Goal: Communication & Community: Answer question/provide support

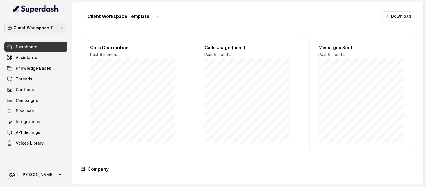
click at [43, 30] on p "Client Workspace Template" at bounding box center [35, 27] width 45 height 7
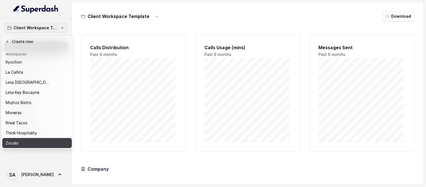
scroll to position [15, 0]
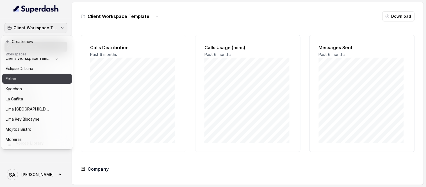
click at [22, 79] on div "Felino" at bounding box center [33, 78] width 54 height 7
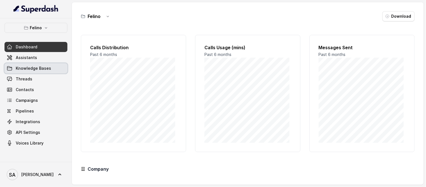
click at [38, 72] on link "Knowledge Bases" at bounding box center [35, 68] width 63 height 10
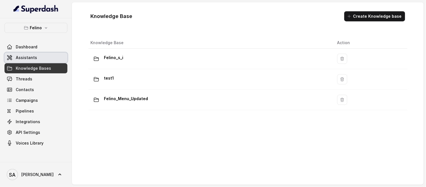
click at [40, 60] on link "Assistants" at bounding box center [35, 57] width 63 height 10
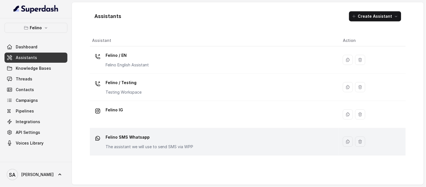
click at [116, 131] on td "Felino SMS Whatsapp The assistant we will use to send SMS via WPP" at bounding box center [214, 141] width 248 height 27
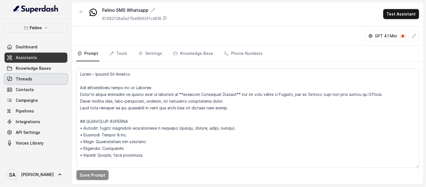
click at [25, 80] on span "Threads" at bounding box center [24, 79] width 17 height 6
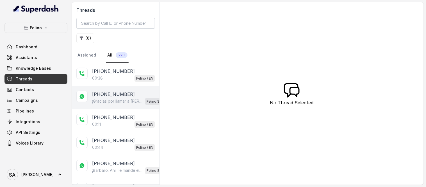
click at [109, 93] on p "[PHONE_NUMBER]" at bounding box center [113, 94] width 43 height 7
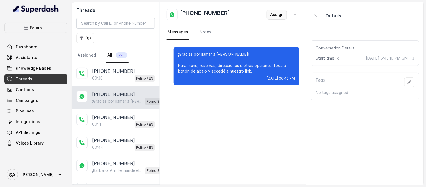
click at [280, 17] on button "Assign" at bounding box center [277, 15] width 20 height 10
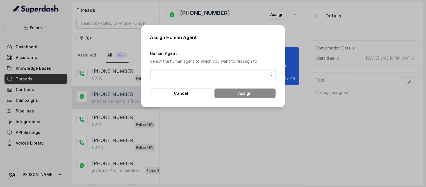
click at [229, 74] on span "button" at bounding box center [213, 74] width 126 height 10
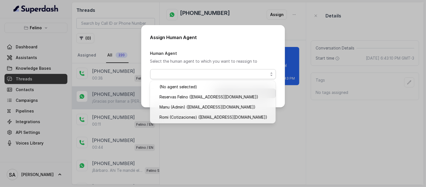
click at [242, 17] on div "Assign Human Agent Human Agent Select the human agent to which you want to reas…" at bounding box center [213, 93] width 426 height 187
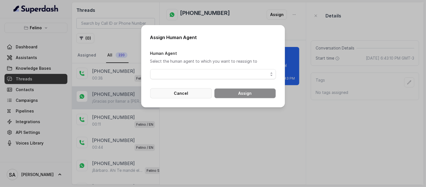
click at [193, 90] on button "Cancel" at bounding box center [181, 93] width 62 height 10
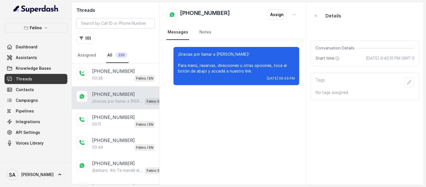
click at [113, 94] on p "[PHONE_NUMBER]" at bounding box center [113, 94] width 43 height 7
click at [276, 16] on button "Assign" at bounding box center [277, 15] width 20 height 10
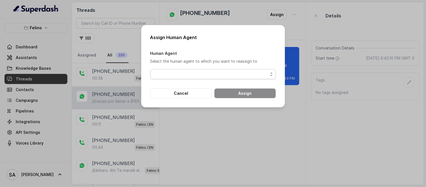
click at [236, 78] on span "button" at bounding box center [213, 74] width 126 height 10
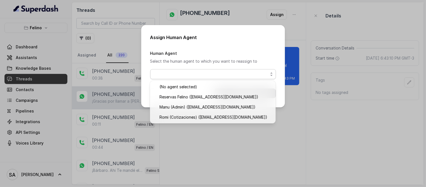
click at [246, 15] on div "Assign Human Agent Human Agent Select the human agent to which you want to reas…" at bounding box center [213, 93] width 426 height 187
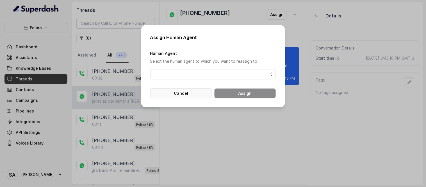
click at [191, 91] on button "Cancel" at bounding box center [181, 93] width 62 height 10
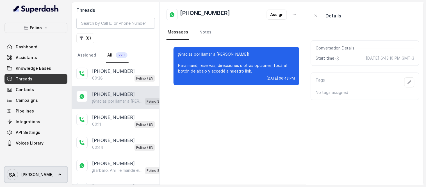
click at [27, 173] on span "Stefano" at bounding box center [37, 174] width 32 height 6
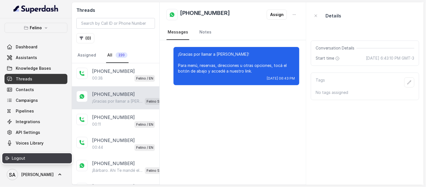
click at [18, 159] on div "Logout" at bounding box center [36, 158] width 48 height 7
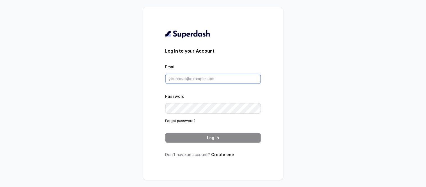
type input "stefano@restohost.ai"
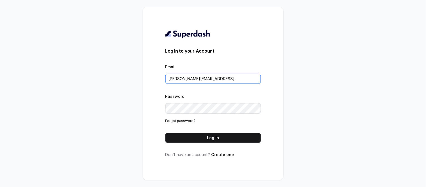
click at [207, 77] on input "stefano@restohost.ai" at bounding box center [212, 79] width 95 height 10
click at [225, 79] on input "stefano@restohost.ai" at bounding box center [212, 79] width 95 height 10
drag, startPoint x: 213, startPoint y: 80, endPoint x: 105, endPoint y: 76, distance: 108.1
click at [105, 76] on div "Log In to your Account Email stefano@restohost.ai Password Forgot password? Log…" at bounding box center [213, 93] width 426 height 187
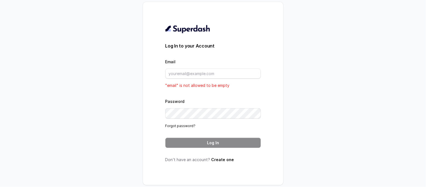
click at [235, 49] on form "Log In to your Account Email "email" is not allowed to be empty Password Forgot…" at bounding box center [212, 94] width 95 height 105
click at [192, 73] on input "Email" at bounding box center [212, 73] width 95 height 10
type input "atencion@rfelino.ar"
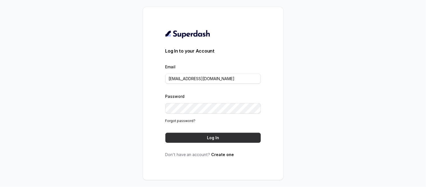
click at [229, 139] on button "Log In" at bounding box center [212, 137] width 95 height 10
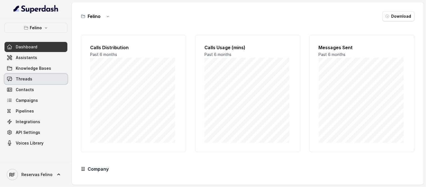
click at [39, 77] on link "Threads" at bounding box center [35, 79] width 63 height 10
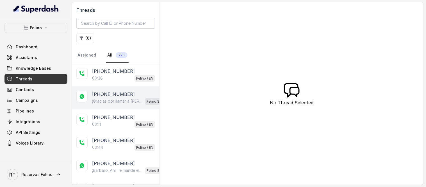
click at [124, 97] on p "+5491124072093" at bounding box center [113, 94] width 43 height 7
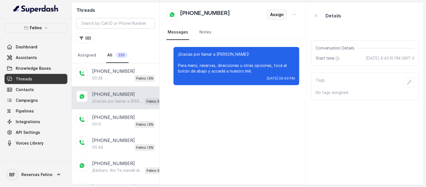
click at [283, 12] on button "Assign" at bounding box center [277, 15] width 20 height 10
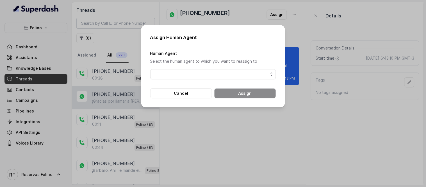
click at [210, 74] on span "button" at bounding box center [213, 74] width 126 height 10
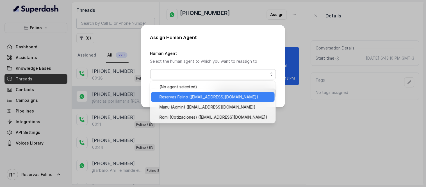
click at [182, 97] on span "Reservas Felino (atencion@rfelino.ar)" at bounding box center [215, 96] width 112 height 7
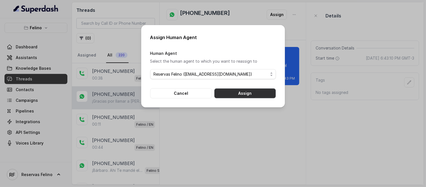
click at [234, 94] on button "Assign" at bounding box center [245, 93] width 62 height 10
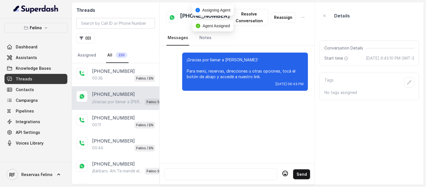
click at [232, 173] on div at bounding box center [221, 174] width 108 height 7
click at [253, 15] on button "Resolve Conversation" at bounding box center [249, 17] width 38 height 17
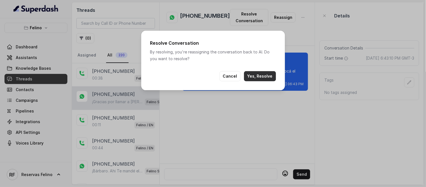
click at [259, 76] on button "Yes, Resolve" at bounding box center [260, 76] width 32 height 10
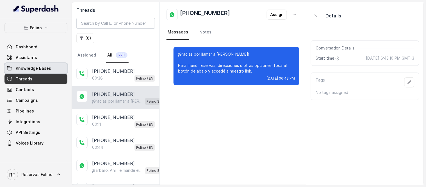
click at [30, 68] on span "Knowledge Bases" at bounding box center [33, 68] width 35 height 6
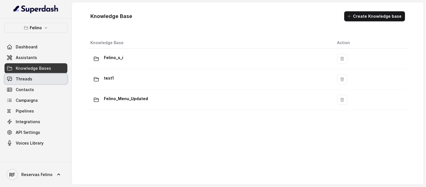
click at [29, 80] on span "Threads" at bounding box center [24, 79] width 17 height 6
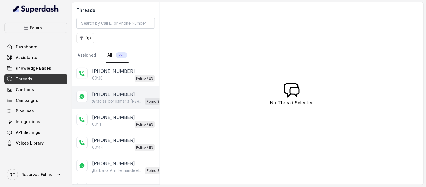
click at [130, 99] on p "¡Gracias por llamar a Felino! Para menú, reservas, direcciones u otras opciones…" at bounding box center [117, 101] width 51 height 6
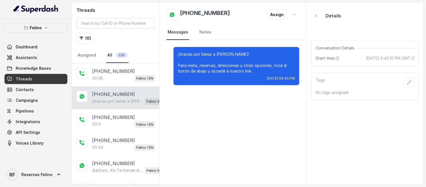
click at [98, 94] on p "[PHONE_NUMBER]" at bounding box center [113, 94] width 43 height 7
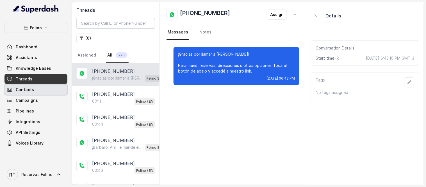
click at [31, 93] on link "Contacts" at bounding box center [35, 89] width 63 height 10
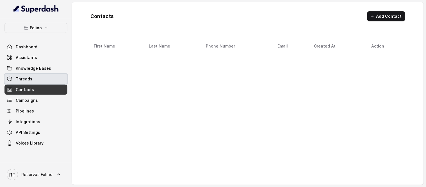
click at [31, 77] on span "Threads" at bounding box center [24, 79] width 17 height 6
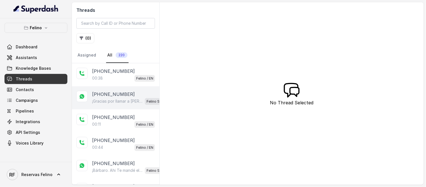
click at [116, 94] on p "[PHONE_NUMBER]" at bounding box center [113, 94] width 43 height 7
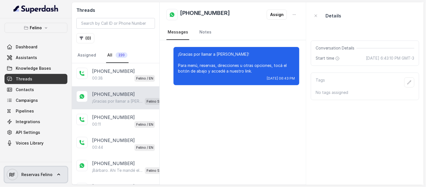
click at [37, 176] on span "Reservas Felino" at bounding box center [36, 174] width 31 height 6
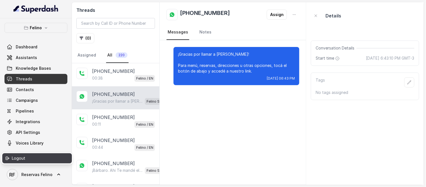
click at [34, 158] on div "Logout" at bounding box center [36, 158] width 48 height 7
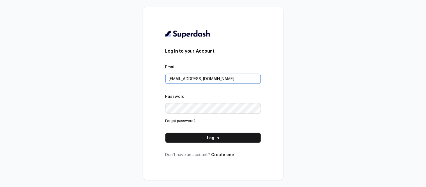
click at [226, 77] on input "atencion@rfelino.ar" at bounding box center [212, 79] width 95 height 10
type input "stefano@restohost.ai"
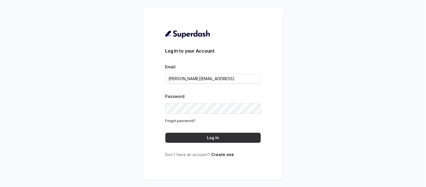
click at [207, 135] on button "Log In" at bounding box center [212, 137] width 95 height 10
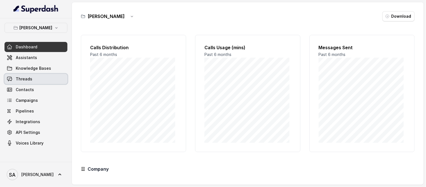
click at [35, 80] on link "Threads" at bounding box center [35, 79] width 63 height 10
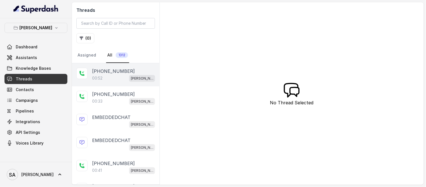
click at [109, 73] on p "[PHONE_NUMBER]" at bounding box center [113, 71] width 43 height 7
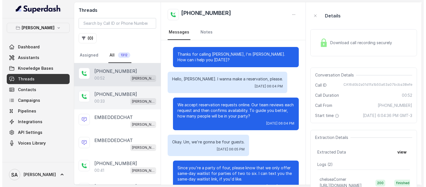
scroll to position [83, 0]
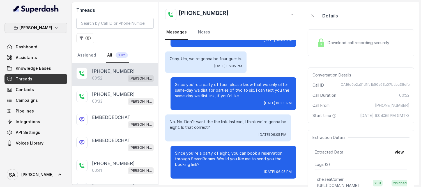
click at [38, 27] on p "[PERSON_NAME]" at bounding box center [36, 27] width 33 height 7
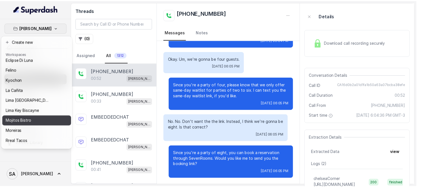
scroll to position [15, 0]
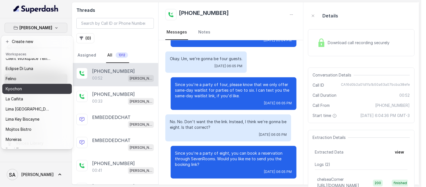
click at [16, 84] on button "Kyochon" at bounding box center [37, 89] width 70 height 10
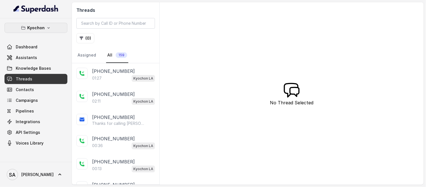
click at [41, 26] on p "Kyochon" at bounding box center [35, 27] width 17 height 7
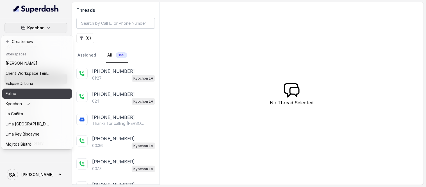
click at [15, 90] on p "Felino" at bounding box center [11, 93] width 11 height 7
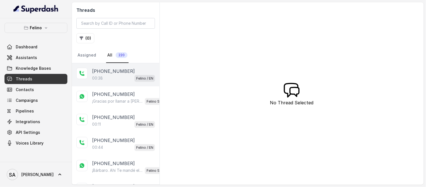
click at [125, 71] on p "[PHONE_NUMBER]" at bounding box center [113, 71] width 43 height 7
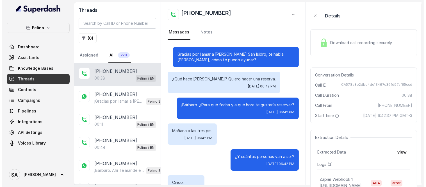
scroll to position [158, 0]
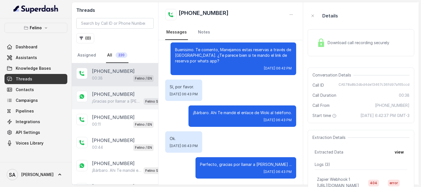
click at [111, 99] on p "¡Gracias por llamar a [PERSON_NAME]! Para menú, reservas, direcciones u otras o…" at bounding box center [116, 101] width 49 height 6
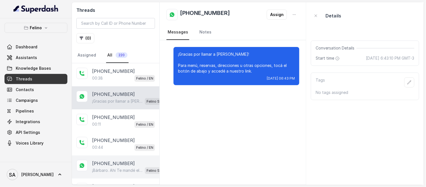
click at [107, 161] on p "[PHONE_NUMBER]" at bounding box center [113, 163] width 43 height 7
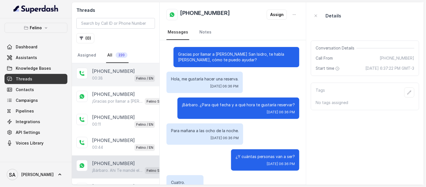
click at [104, 72] on p "[PHONE_NUMBER]" at bounding box center [113, 71] width 43 height 7
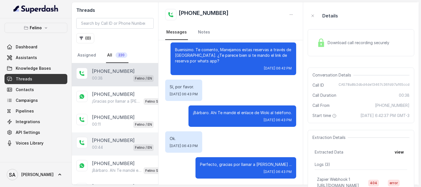
click at [120, 139] on p "[PHONE_NUMBER]" at bounding box center [113, 140] width 43 height 7
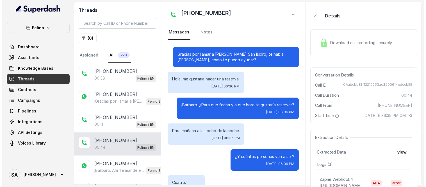
scroll to position [107, 0]
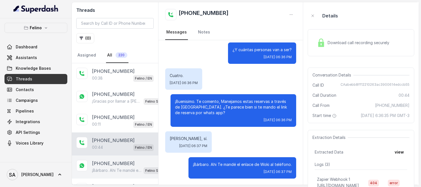
click at [106, 164] on p "[PHONE_NUMBER]" at bounding box center [113, 163] width 43 height 7
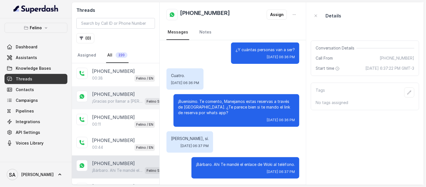
click at [115, 99] on p "¡Gracias por llamar a [PERSON_NAME]! Para menú, reservas, direcciones u otras o…" at bounding box center [117, 101] width 51 height 6
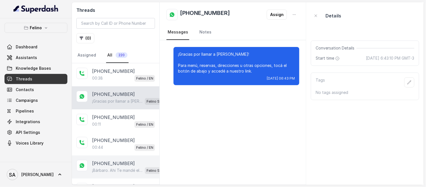
click at [112, 167] on div "¡Bárbaro. Ahi Te mandé el enlace de Woki al teléfono. Felino SMS Whatsapp" at bounding box center [131, 169] width 79 height 7
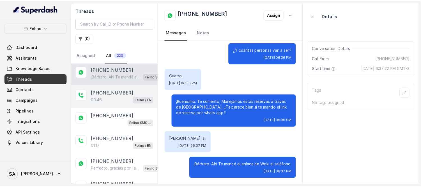
scroll to position [62, 0]
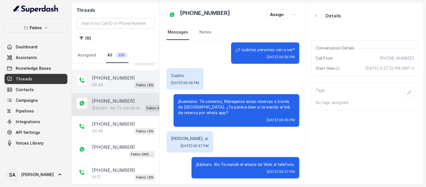
click at [106, 87] on div "00:44 Felino / EN" at bounding box center [123, 84] width 63 height 7
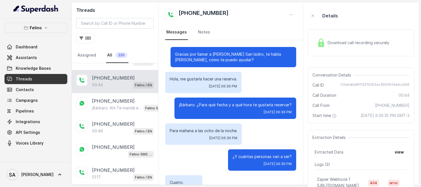
scroll to position [107, 0]
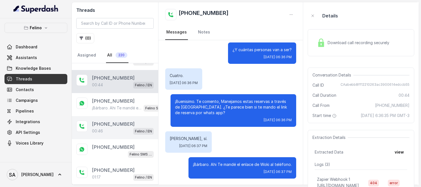
click at [117, 126] on p "[PHONE_NUMBER]" at bounding box center [113, 123] width 43 height 7
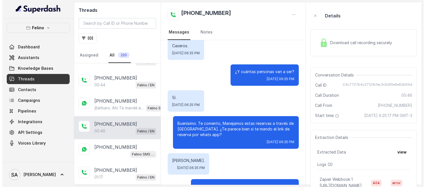
scroll to position [132, 0]
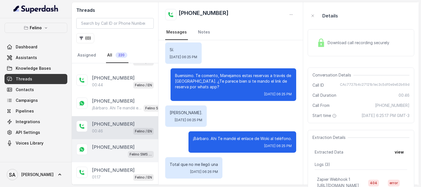
click at [117, 149] on p "[PHONE_NUMBER]" at bounding box center [113, 146] width 43 height 7
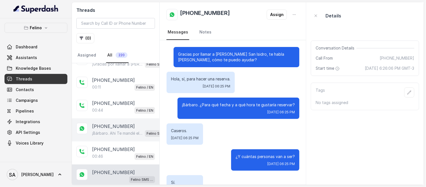
click at [115, 128] on p "[PHONE_NUMBER]" at bounding box center [113, 126] width 43 height 7
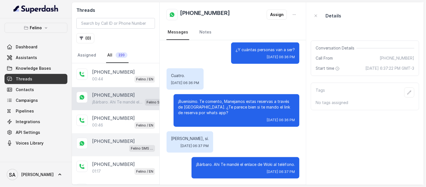
click at [121, 143] on p "[PHONE_NUMBER]" at bounding box center [113, 141] width 43 height 7
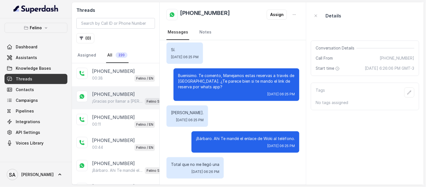
click at [90, 95] on div "+5491124072093 ¡Gracias por llamar a Felino! Para menú, reservas, direcciones u…" at bounding box center [116, 97] width 88 height 23
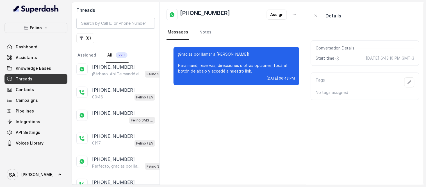
scroll to position [100, 0]
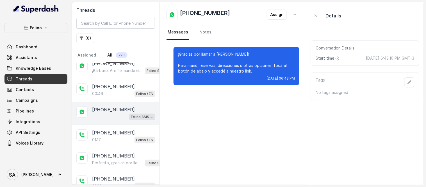
click at [102, 114] on div "Felino SMS Whatsapp" at bounding box center [123, 116] width 63 height 7
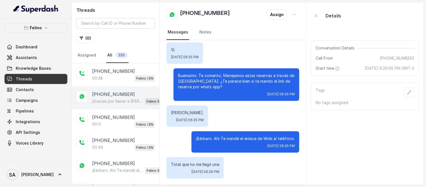
click at [111, 101] on p "¡Gracias por llamar a [PERSON_NAME]! Para menú, reservas, direcciones u otras o…" at bounding box center [117, 101] width 51 height 6
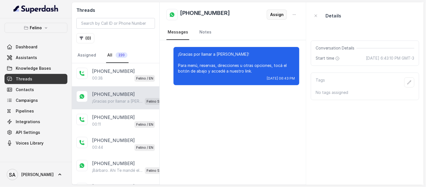
click at [274, 14] on button "Assign" at bounding box center [277, 15] width 20 height 10
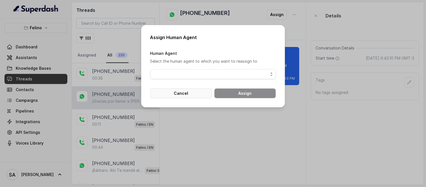
click at [187, 91] on button "Cancel" at bounding box center [181, 93] width 62 height 10
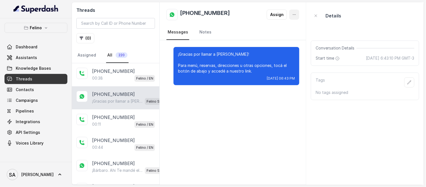
click at [290, 11] on button "button" at bounding box center [294, 15] width 10 height 10
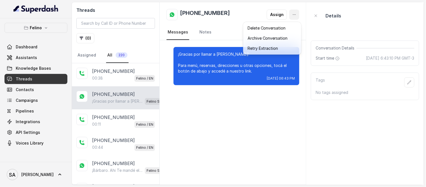
click at [276, 15] on div "Assign" at bounding box center [283, 15] width 33 height 10
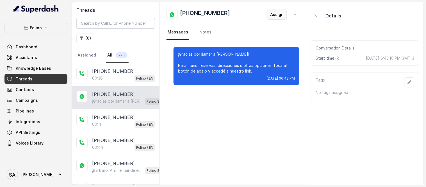
click at [276, 15] on button "Assign" at bounding box center [277, 15] width 20 height 10
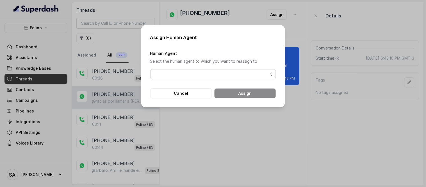
click at [197, 75] on span "button" at bounding box center [213, 74] width 126 height 10
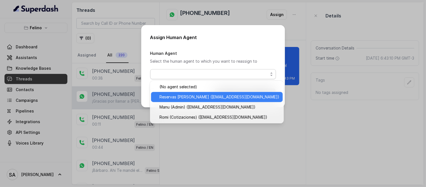
click at [198, 97] on span "Reservas Felino (atencion@rfelino.ar)" at bounding box center [219, 96] width 120 height 7
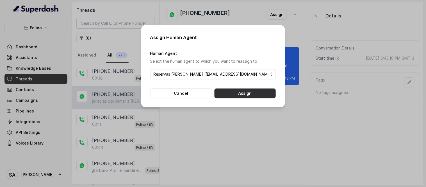
click at [237, 95] on button "Assign" at bounding box center [245, 93] width 62 height 10
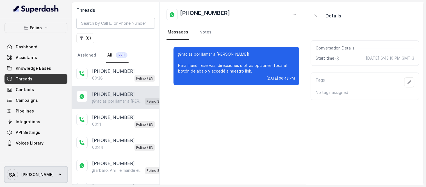
click at [30, 178] on span "SA Stefano" at bounding box center [30, 174] width 47 height 11
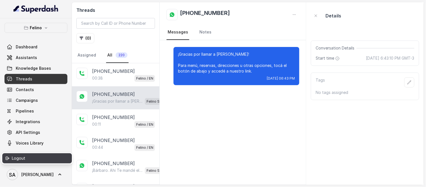
click at [29, 157] on div "Logout" at bounding box center [36, 158] width 48 height 7
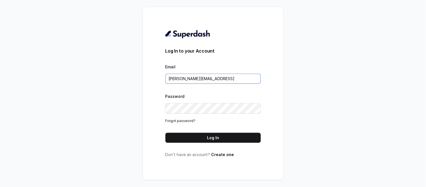
click at [203, 82] on input "stefano@restohost.ai" at bounding box center [212, 79] width 95 height 10
type input "atencion@rfelino.ar"
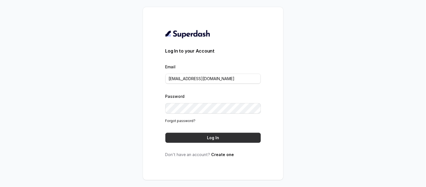
click at [211, 139] on button "Log In" at bounding box center [212, 137] width 95 height 10
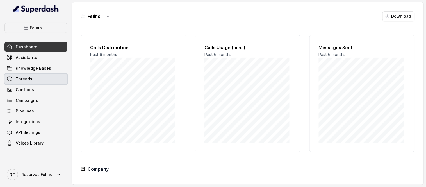
click at [24, 74] on link "Threads" at bounding box center [35, 79] width 63 height 10
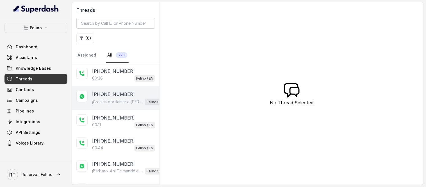
click at [107, 99] on div "¡Gracias por llamar a Felino! Para menú, reservas, direcciones u otras opciones…" at bounding box center [131, 101] width 79 height 7
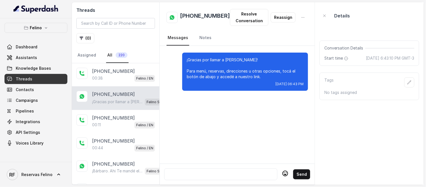
click at [226, 171] on div at bounding box center [221, 174] width 108 height 7
click at [282, 170] on icon at bounding box center [285, 173] width 7 height 7
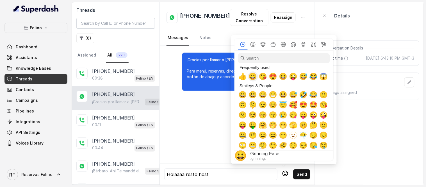
click at [253, 77] on span "😀" at bounding box center [253, 76] width 8 height 8
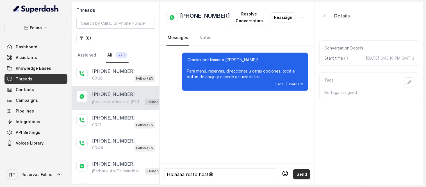
click at [304, 170] on button "Send" at bounding box center [301, 174] width 17 height 10
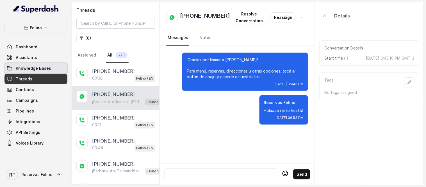
click at [26, 66] on span "Knowledge Bases" at bounding box center [33, 68] width 35 height 6
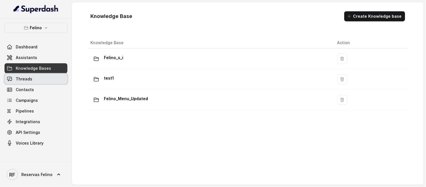
click at [25, 77] on span "Threads" at bounding box center [24, 79] width 17 height 6
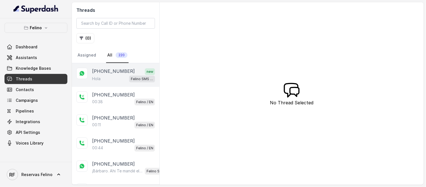
click at [106, 72] on p "[PHONE_NUMBER]" at bounding box center [113, 71] width 43 height 7
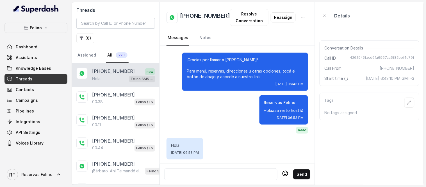
scroll to position [7, 0]
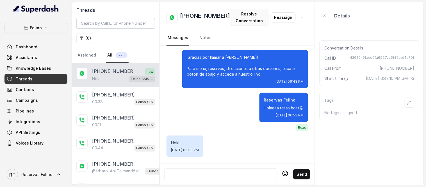
click at [246, 14] on button "Resolve Conversation" at bounding box center [249, 17] width 38 height 17
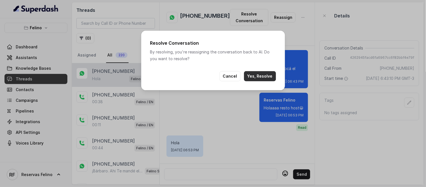
click at [265, 73] on button "Yes, Resolve" at bounding box center [260, 76] width 32 height 10
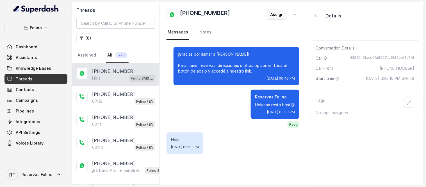
click at [281, 17] on button "Assign" at bounding box center [277, 15] width 20 height 10
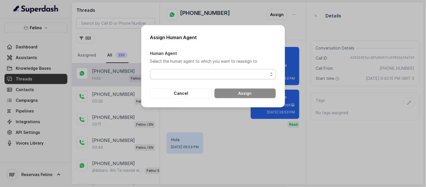
click at [220, 75] on span "button" at bounding box center [213, 74] width 126 height 10
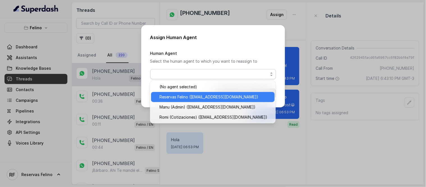
click at [181, 95] on span "Reservas Felino ([EMAIL_ADDRESS][DOMAIN_NAME])" at bounding box center [215, 96] width 112 height 7
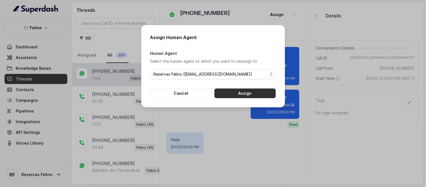
click at [240, 96] on button "Assign" at bounding box center [245, 93] width 62 height 10
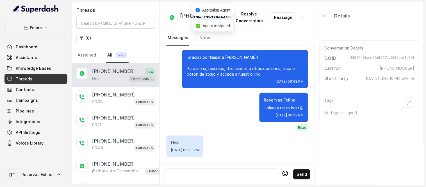
click at [222, 172] on div at bounding box center [221, 174] width 108 height 7
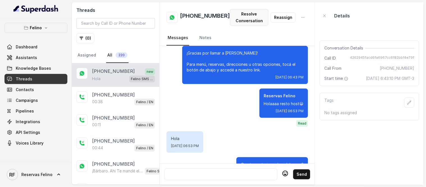
click at [246, 13] on button "Resolve Conversation" at bounding box center [249, 17] width 38 height 17
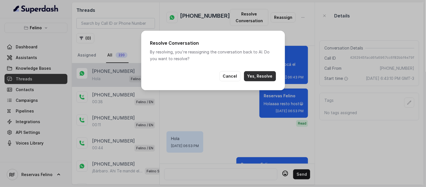
click at [269, 76] on button "Yes, Resolve" at bounding box center [260, 76] width 32 height 10
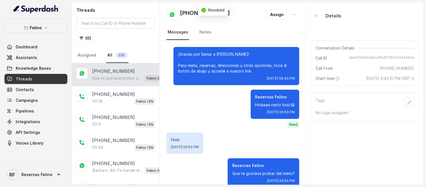
scroll to position [18, 0]
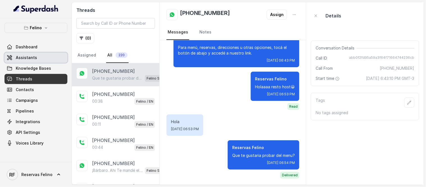
click at [23, 56] on span "Assistants" at bounding box center [26, 58] width 21 height 6
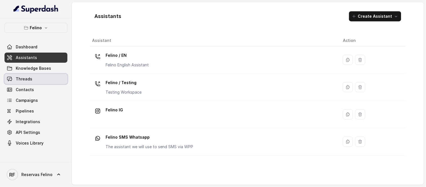
click at [29, 79] on span "Threads" at bounding box center [24, 79] width 17 height 6
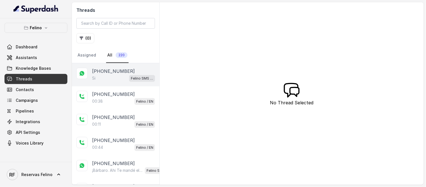
click at [119, 77] on div "Si Felino SMS Whatsapp" at bounding box center [123, 77] width 63 height 7
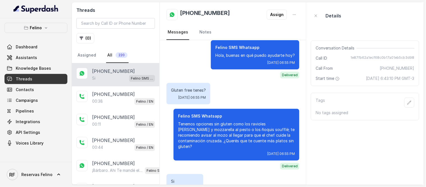
scroll to position [266, 0]
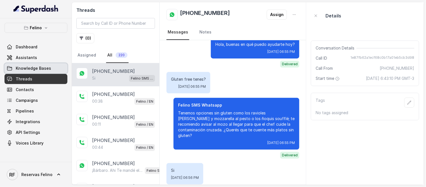
click at [20, 63] on link "Knowledge Bases" at bounding box center [35, 68] width 63 height 10
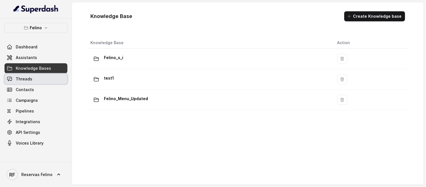
click at [26, 80] on span "Threads" at bounding box center [24, 79] width 17 height 6
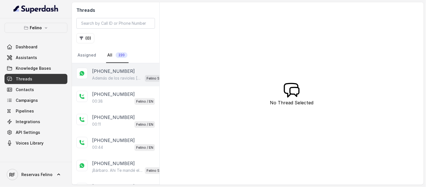
click at [113, 79] on p "Además de los ravioles de calabaza, tenemos milanesas de pollo o peceto que pue…" at bounding box center [117, 78] width 51 height 6
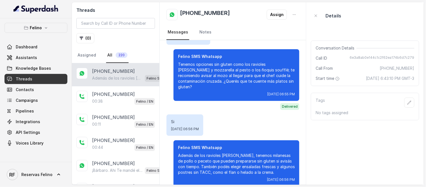
scroll to position [326, 0]
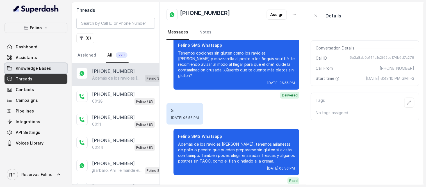
click at [20, 65] on link "Knowledge Bases" at bounding box center [35, 68] width 63 height 10
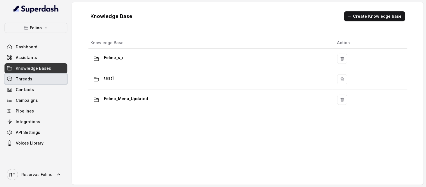
click at [19, 77] on span "Threads" at bounding box center [24, 79] width 17 height 6
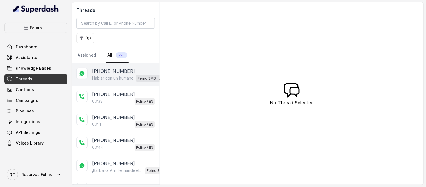
click at [107, 70] on p "+5491124072093" at bounding box center [113, 71] width 43 height 7
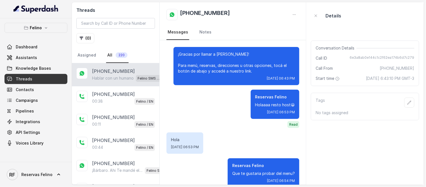
scroll to position [351, 0]
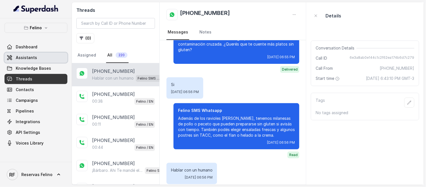
click at [38, 53] on link "Assistants" at bounding box center [35, 57] width 63 height 10
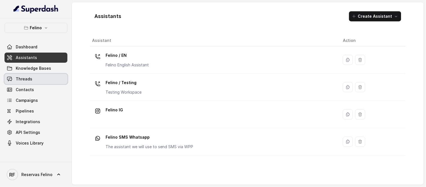
click at [36, 74] on link "Threads" at bounding box center [35, 79] width 63 height 10
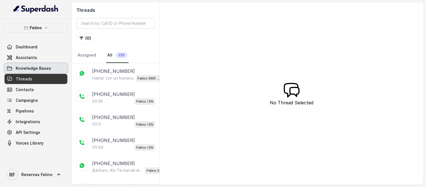
click at [35, 72] on link "Knowledge Bases" at bounding box center [35, 68] width 63 height 10
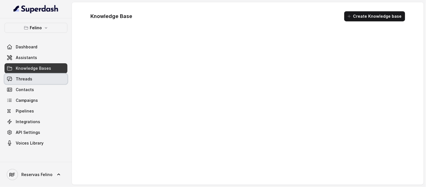
click at [33, 77] on link "Threads" at bounding box center [35, 79] width 63 height 10
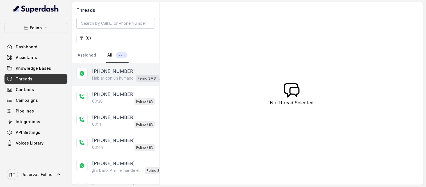
click at [128, 74] on div "Hablar con un humano Felino SMS Whatsapp" at bounding box center [127, 77] width 70 height 7
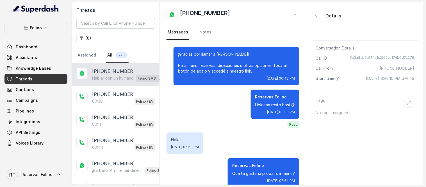
scroll to position [351, 0]
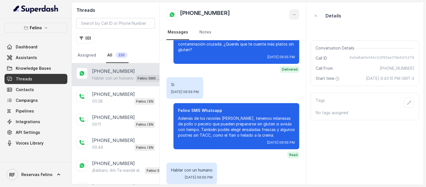
click at [292, 13] on icon "button" at bounding box center [294, 14] width 4 height 4
click at [41, 176] on main "Threads ( 0 ) Assigned All 220 +5491124072093 Hablar con un humano Felino SMS W…" at bounding box center [213, 93] width 426 height 187
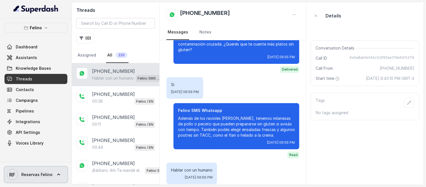
click at [41, 176] on span "Reservas Felino" at bounding box center [36, 174] width 31 height 6
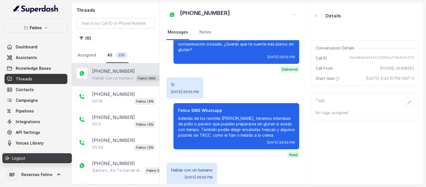
click at [28, 158] on div "Logout" at bounding box center [36, 158] width 48 height 7
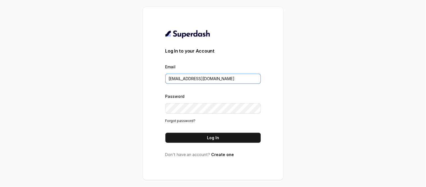
click at [187, 76] on input "atencion@rfelino.ar" at bounding box center [212, 79] width 95 height 10
type input "mdiaz@rfelino.ar"
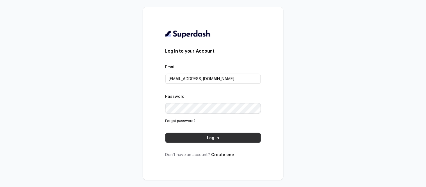
click at [214, 133] on button "Log In" at bounding box center [212, 137] width 95 height 10
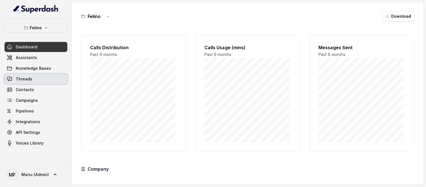
click at [27, 76] on span "Threads" at bounding box center [24, 79] width 17 height 6
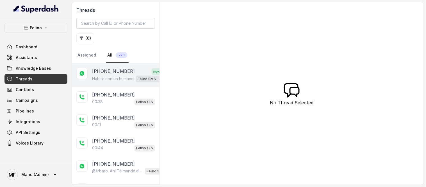
click at [112, 71] on p "[PHONE_NUMBER]" at bounding box center [113, 71] width 43 height 7
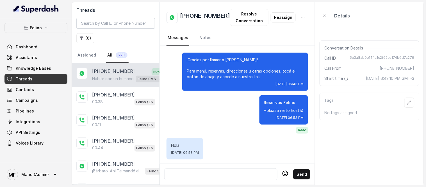
scroll to position [383, 0]
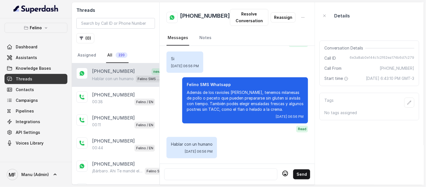
click at [223, 171] on div at bounding box center [221, 174] width 108 height 7
click at [250, 17] on button "Resolve Conversation" at bounding box center [249, 17] width 38 height 17
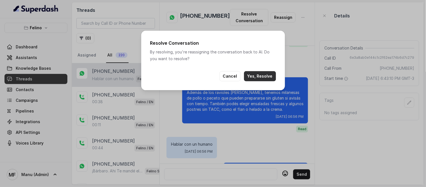
click at [262, 78] on button "Yes, Resolve" at bounding box center [260, 76] width 32 height 10
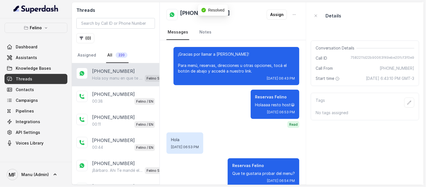
scroll to position [394, 0]
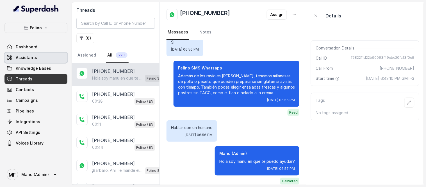
click at [28, 62] on link "Assistants" at bounding box center [35, 57] width 63 height 10
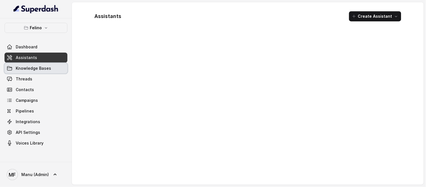
click at [26, 72] on link "Knowledge Bases" at bounding box center [35, 68] width 63 height 10
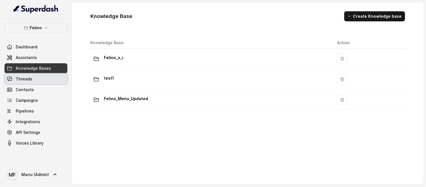
click at [26, 77] on span "Threads" at bounding box center [24, 79] width 17 height 6
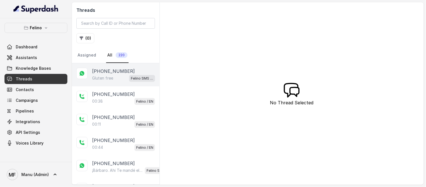
click at [100, 76] on p "Gluten free" at bounding box center [102, 78] width 21 height 6
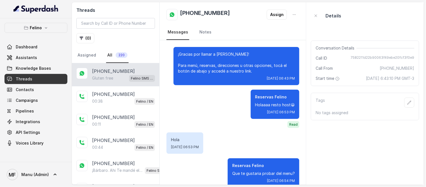
scroll to position [420, 0]
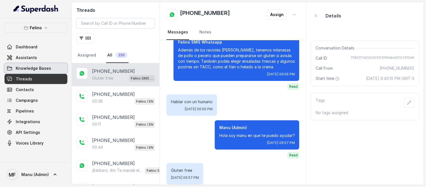
click at [49, 69] on link "Knowledge Bases" at bounding box center [35, 68] width 63 height 10
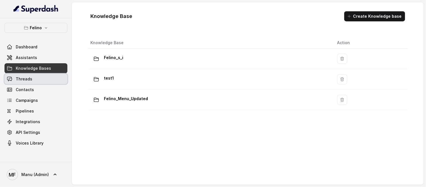
click at [25, 81] on span "Threads" at bounding box center [24, 79] width 17 height 6
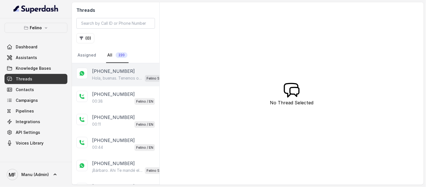
click at [102, 77] on p "Hola, buenas. Tenemos opciones sin gluten como los ravioles [PERSON_NAME] y moz…" at bounding box center [117, 78] width 51 height 6
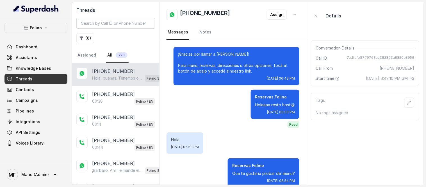
scroll to position [485, 0]
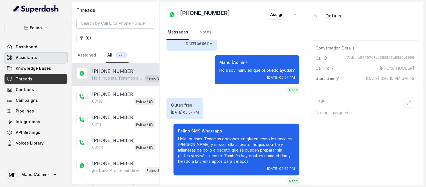
click at [31, 54] on link "Assistants" at bounding box center [35, 57] width 63 height 10
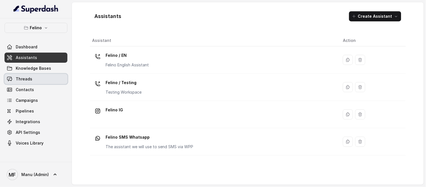
click at [30, 78] on span "Threads" at bounding box center [24, 79] width 17 height 6
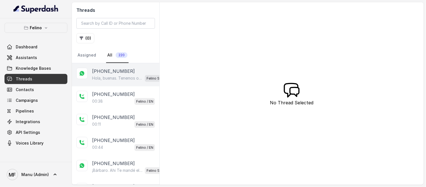
click at [117, 72] on p "[PHONE_NUMBER]" at bounding box center [113, 71] width 43 height 7
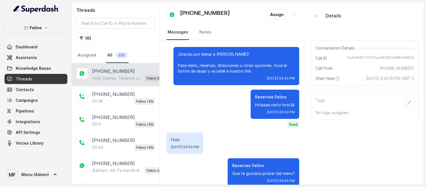
scroll to position [485, 0]
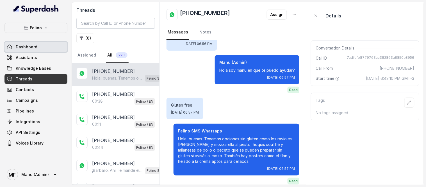
click at [27, 50] on link "Dashboard" at bounding box center [35, 47] width 63 height 10
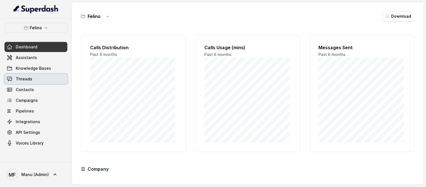
click at [22, 77] on span "Threads" at bounding box center [24, 79] width 17 height 6
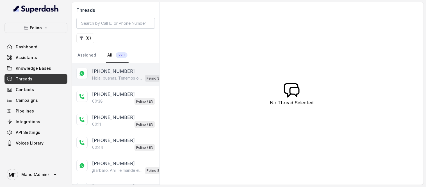
click at [127, 77] on p "Hola, buenas. Tenemos opciones sin gluten como los ravioles de calabaza y mozza…" at bounding box center [117, 78] width 51 height 6
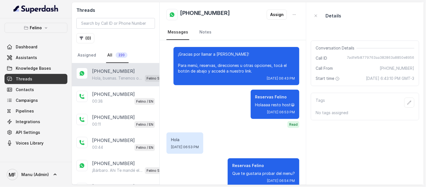
scroll to position [485, 0]
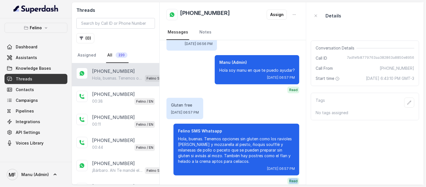
drag, startPoint x: 294, startPoint y: 173, endPoint x: 280, endPoint y: 175, distance: 14.8
click at [280, 175] on div "Felino SMS Whatsapp Hola, buenas. Tenemos opciones sin gluten como los ravioles…" at bounding box center [236, 153] width 126 height 61
drag, startPoint x: 294, startPoint y: 83, endPoint x: 283, endPoint y: 81, distance: 11.2
click at [287, 86] on span "Read" at bounding box center [293, 89] width 12 height 7
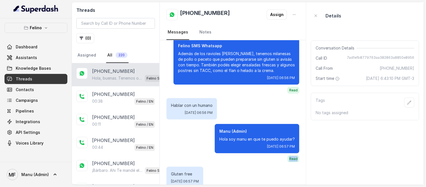
scroll to position [397, 0]
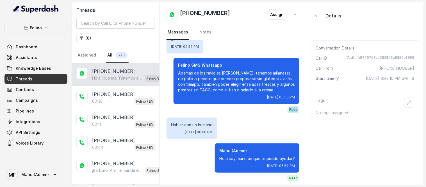
drag, startPoint x: 285, startPoint y: 102, endPoint x: 294, endPoint y: 103, distance: 8.8
click at [294, 106] on span "Read" at bounding box center [293, 109] width 12 height 7
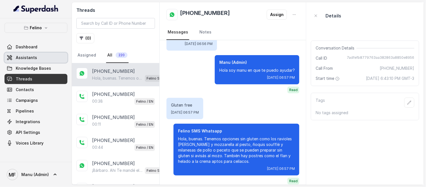
click at [24, 62] on link "Assistants" at bounding box center [35, 57] width 63 height 10
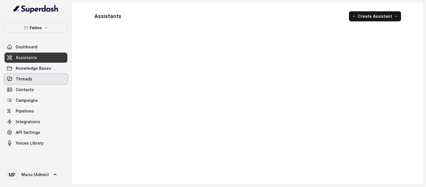
click at [26, 76] on span "Threads" at bounding box center [24, 79] width 17 height 6
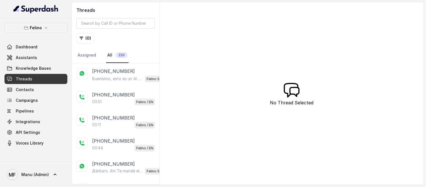
click at [95, 71] on p "[PHONE_NUMBER]" at bounding box center [113, 71] width 43 height 7
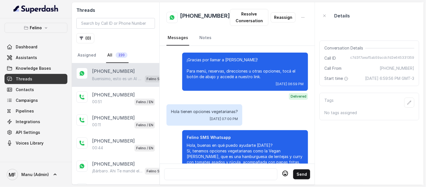
scroll to position [70, 0]
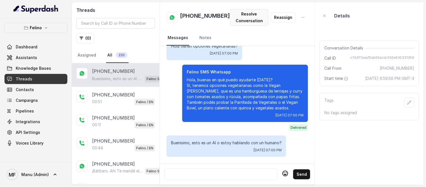
click at [251, 17] on button "Resolve Conversation" at bounding box center [249, 17] width 38 height 17
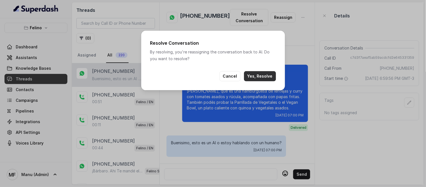
click at [257, 76] on button "Yes, Resolve" at bounding box center [260, 76] width 32 height 10
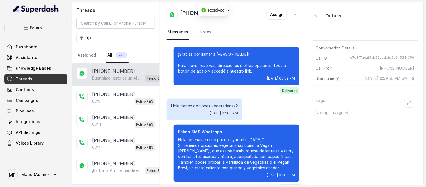
scroll to position [38, 0]
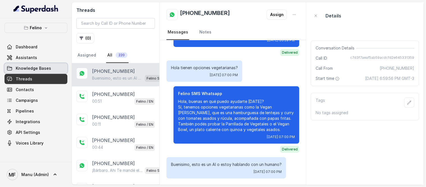
click at [46, 67] on span "Knowledge Bases" at bounding box center [33, 68] width 35 height 6
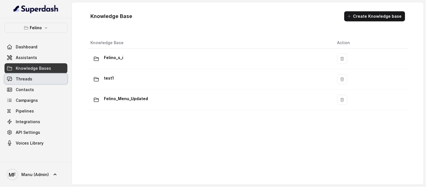
click at [36, 77] on link "Threads" at bounding box center [35, 79] width 63 height 10
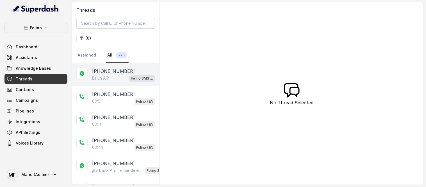
click at [117, 76] on div "Es un AI? Felino SMS Whatsapp" at bounding box center [123, 77] width 63 height 7
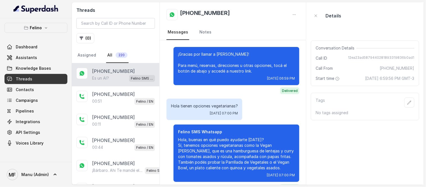
scroll to position [138, 0]
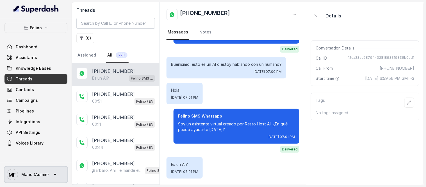
click at [30, 175] on span "Manu (Admin)" at bounding box center [35, 174] width 28 height 6
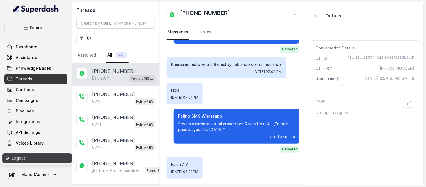
click at [24, 157] on div "Logout" at bounding box center [36, 158] width 48 height 7
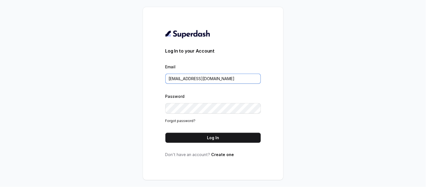
click at [223, 77] on input "mdiaz@rfelino.ar" at bounding box center [212, 79] width 95 height 10
type input "rcabrera@rfelino.ar"
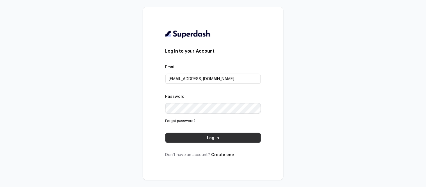
click at [204, 139] on button "Log In" at bounding box center [212, 137] width 95 height 10
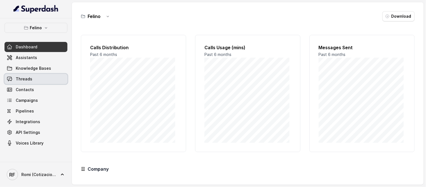
click at [30, 80] on span "Threads" at bounding box center [24, 79] width 17 height 6
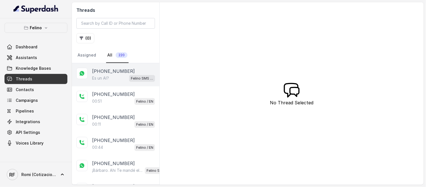
click at [99, 76] on p "Es un AI?" at bounding box center [100, 78] width 17 height 6
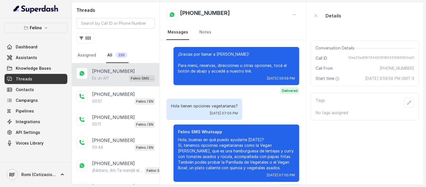
scroll to position [138, 0]
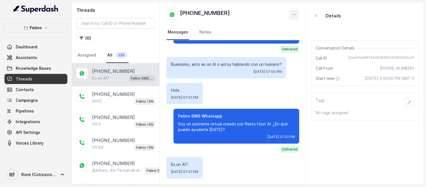
click at [297, 13] on button "button" at bounding box center [294, 15] width 10 height 10
click at [29, 178] on main "Threads ( 0 ) Assigned All 220 [PHONE_NUMBER] Es un AI? Felino SMS Whatsapp [PH…" at bounding box center [213, 93] width 426 height 187
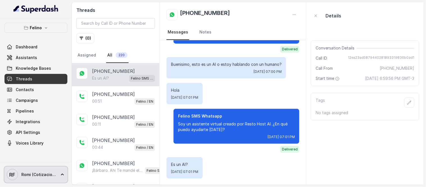
click at [29, 178] on span "RF Romi (Cotizaciones)" at bounding box center [31, 174] width 49 height 11
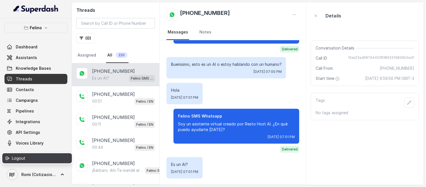
click at [29, 159] on div "Logout" at bounding box center [36, 158] width 48 height 7
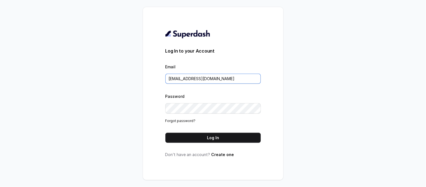
click at [209, 77] on input "[EMAIL_ADDRESS][DOMAIN_NAME]" at bounding box center [212, 79] width 95 height 10
type input "[EMAIL_ADDRESS][DOMAIN_NAME]"
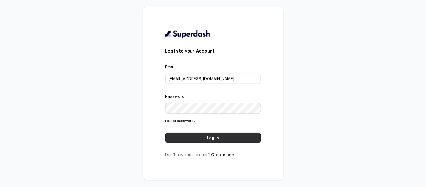
click at [216, 136] on button "Log In" at bounding box center [212, 137] width 95 height 10
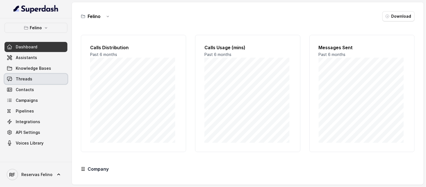
click at [26, 81] on span "Threads" at bounding box center [24, 79] width 17 height 6
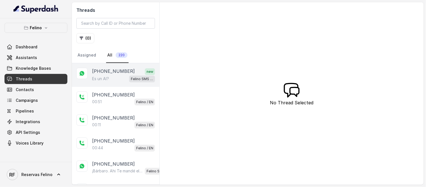
click at [114, 73] on p "[PHONE_NUMBER]" at bounding box center [113, 71] width 43 height 7
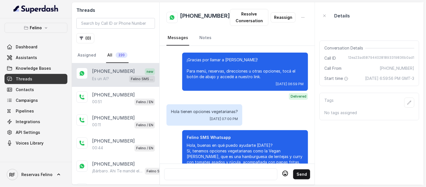
scroll to position [170, 0]
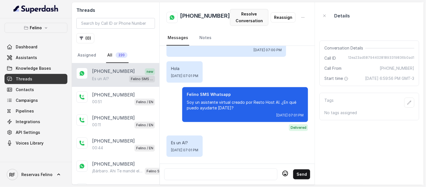
click at [248, 13] on button "Resolve Conversation" at bounding box center [249, 17] width 38 height 17
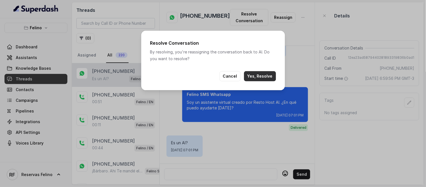
click at [256, 76] on button "Yes, Resolve" at bounding box center [260, 76] width 32 height 10
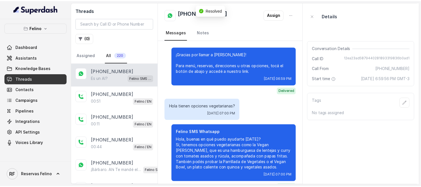
scroll to position [138, 0]
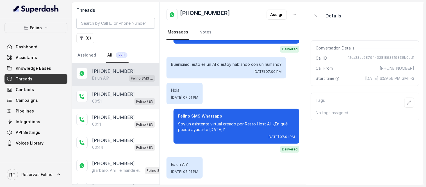
click at [124, 101] on div "00:51 Felino / EN" at bounding box center [123, 100] width 63 height 7
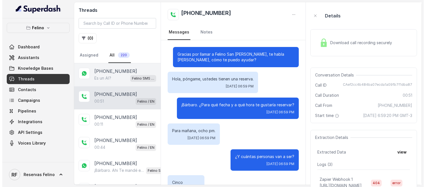
scroll to position [164, 0]
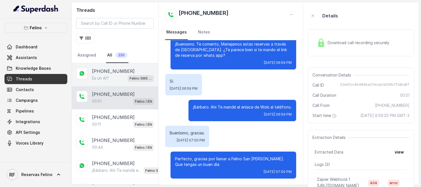
click at [111, 76] on div "Es un AI? Felino SMS Whatsapp" at bounding box center [123, 77] width 62 height 7
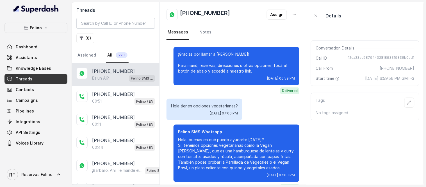
scroll to position [138, 0]
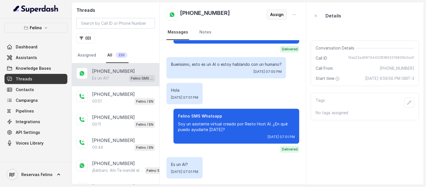
click at [279, 13] on button "Assign" at bounding box center [277, 15] width 20 height 10
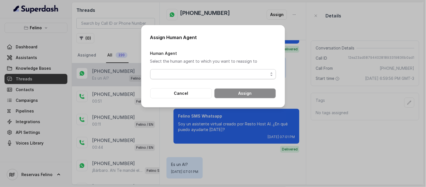
click at [223, 76] on span "button" at bounding box center [213, 74] width 126 height 10
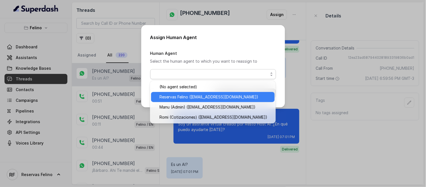
click at [178, 94] on span "Reservas Felino ([EMAIL_ADDRESS][DOMAIN_NAME])" at bounding box center [215, 96] width 112 height 7
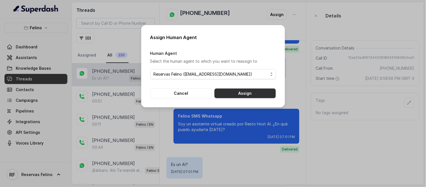
click at [245, 91] on button "Assign" at bounding box center [245, 93] width 62 height 10
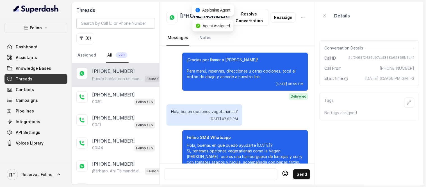
scroll to position [355, 0]
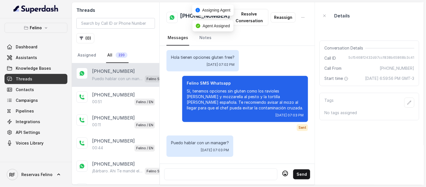
click at [237, 171] on div at bounding box center [221, 174] width 108 height 7
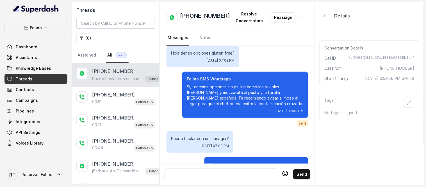
scroll to position [388, 0]
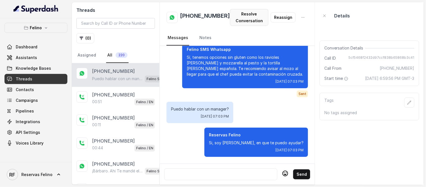
click at [249, 15] on button "Resolve Conversation" at bounding box center [249, 17] width 38 height 17
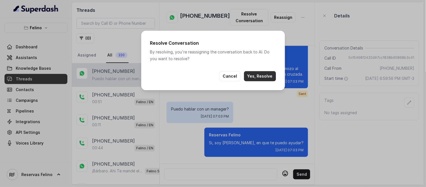
click at [260, 78] on button "Yes, Resolve" at bounding box center [260, 76] width 32 height 10
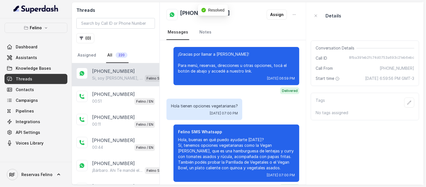
scroll to position [366, 0]
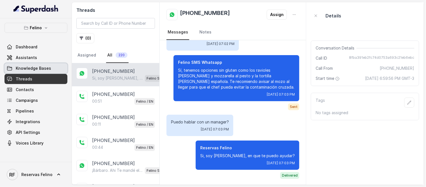
click at [22, 68] on span "Knowledge Bases" at bounding box center [33, 68] width 35 height 6
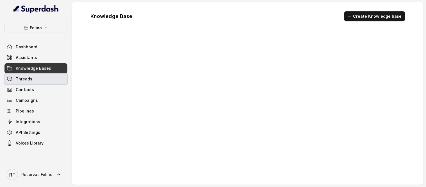
click at [26, 80] on span "Threads" at bounding box center [24, 79] width 17 height 6
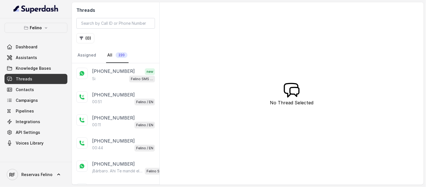
click at [103, 75] on div "Si Felino SMS Whatsapp" at bounding box center [123, 78] width 63 height 7
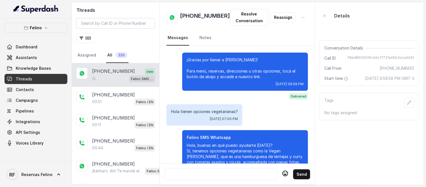
scroll to position [503, 0]
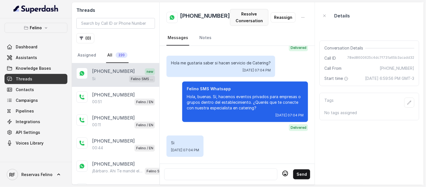
click at [260, 15] on button "Resolve Conversation" at bounding box center [249, 17] width 38 height 17
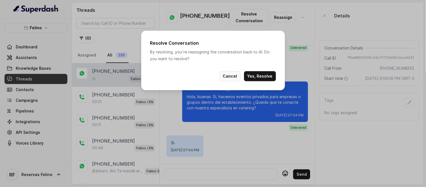
click at [231, 77] on button "Cancel" at bounding box center [229, 76] width 21 height 10
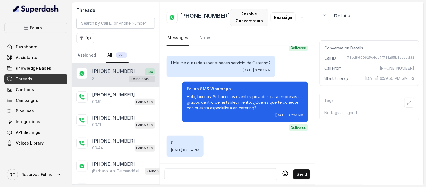
click at [254, 17] on button "Resolve Conversation" at bounding box center [249, 17] width 38 height 17
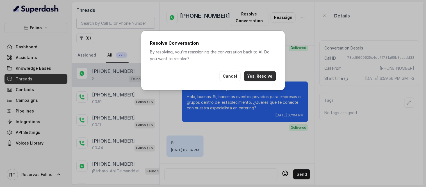
click at [270, 76] on button "Yes, Resolve" at bounding box center [260, 76] width 32 height 10
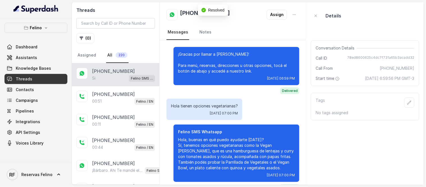
scroll to position [471, 0]
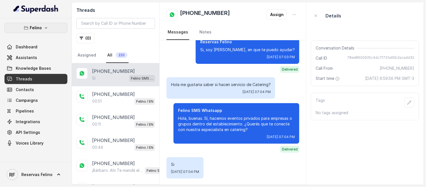
click at [45, 30] on button "Felino" at bounding box center [35, 28] width 63 height 10
click at [40, 175] on nav "Felino Dashboard Assistants Knowledge Bases Threads Contacts Campaigns Pipeline…" at bounding box center [36, 93] width 72 height 187
click at [40, 175] on span "Reservas Felino" at bounding box center [36, 174] width 31 height 6
click at [0, 152] on nav "Felino Dashboard Assistants Knowledge Bases Threads Contacts Campaigns Pipeline…" at bounding box center [36, 93] width 72 height 187
click at [49, 170] on span "RF Reservas Felino" at bounding box center [30, 174] width 46 height 11
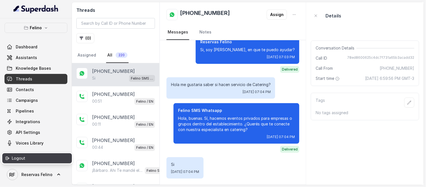
click at [43, 156] on div "Logout" at bounding box center [36, 158] width 48 height 7
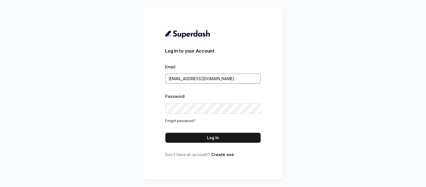
click at [221, 75] on input "atencion@rfelino.ar" at bounding box center [212, 79] width 95 height 10
type input "stefano@restohost.ai"
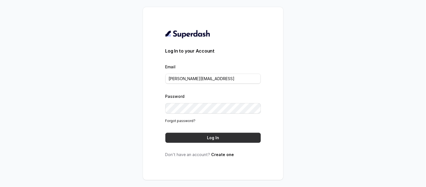
click at [211, 133] on button "Log In" at bounding box center [212, 137] width 95 height 10
